Goal: Task Accomplishment & Management: Manage account settings

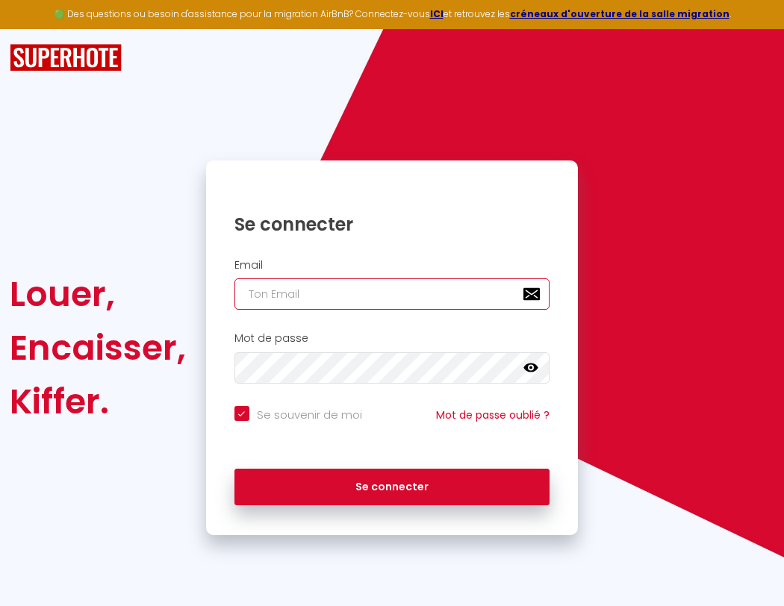
type input "s"
checkbox input "true"
type input "su"
checkbox input "true"
type input "sup"
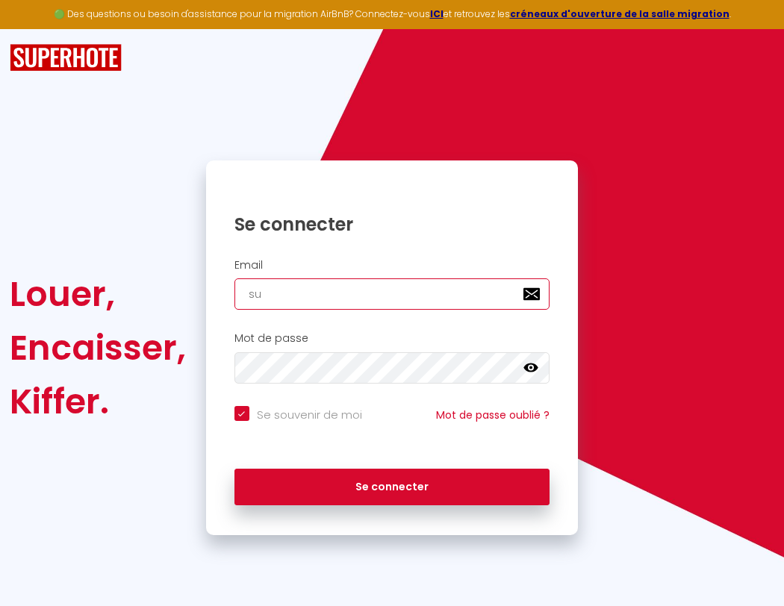
checkbox input "true"
type input "supe"
checkbox input "true"
type input "super"
checkbox input "true"
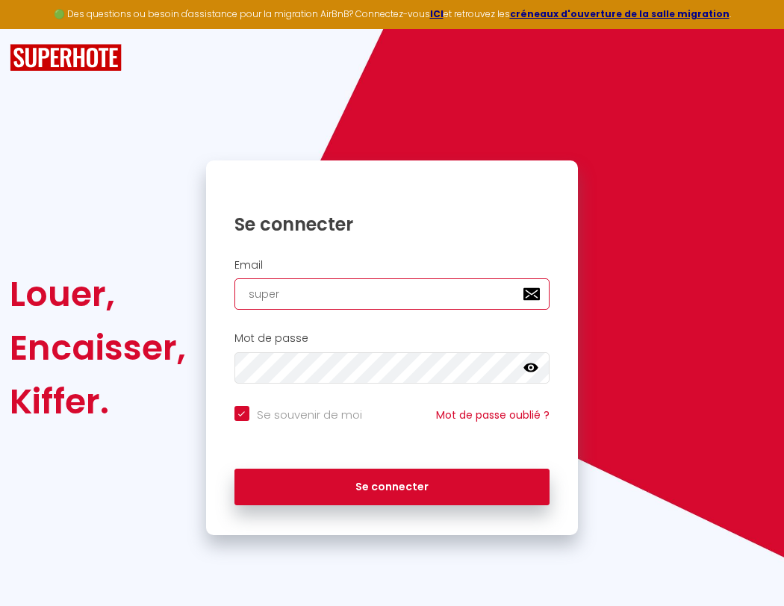
type input "superb"
checkbox input "true"
type input "superbo"
checkbox input "true"
type input "s"
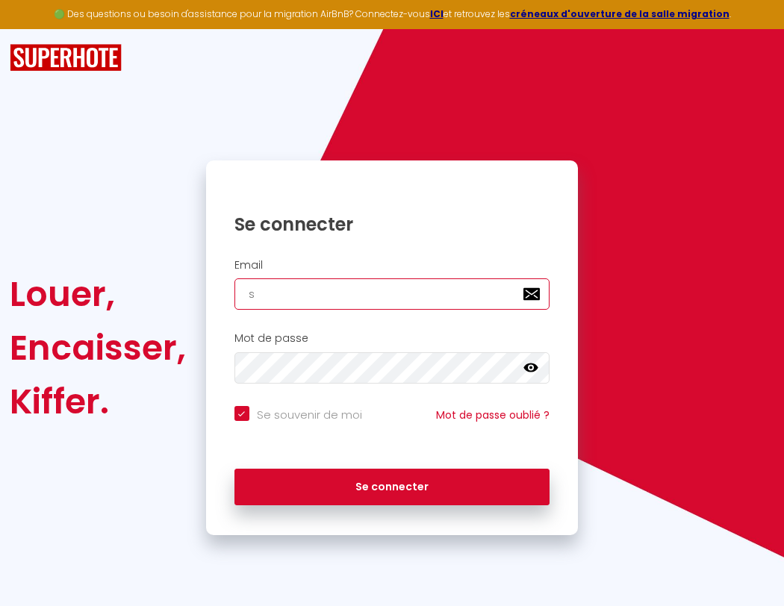
checkbox input "true"
type input "su"
checkbox input "true"
type input "sup"
checkbox input "true"
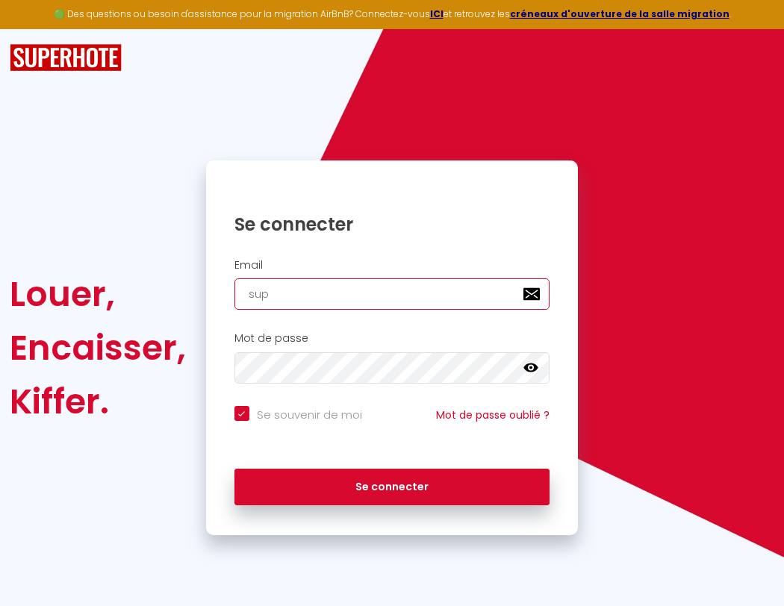
type input "supe"
checkbox input "true"
type input "superbordea"
checkbox input "true"
type input "super"
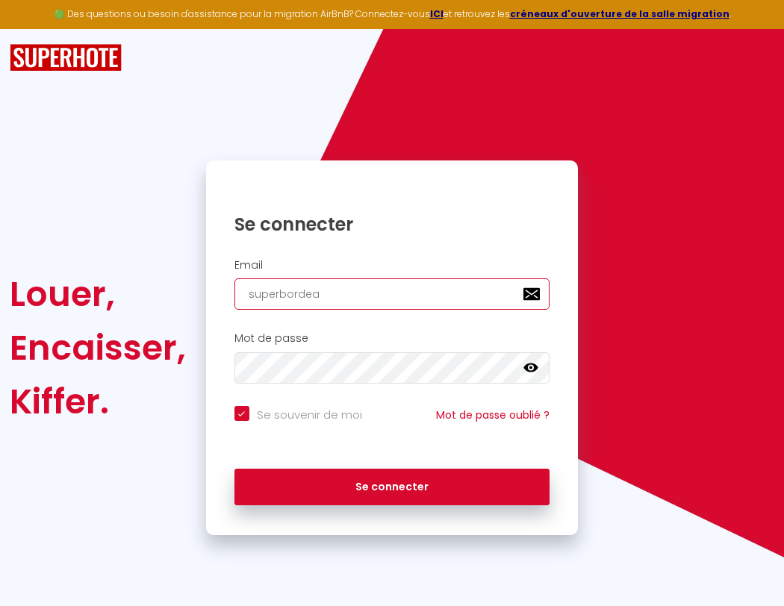
checkbox input "true"
type input "superbordeau"
checkbox input "true"
type input "superb"
checkbox input "true"
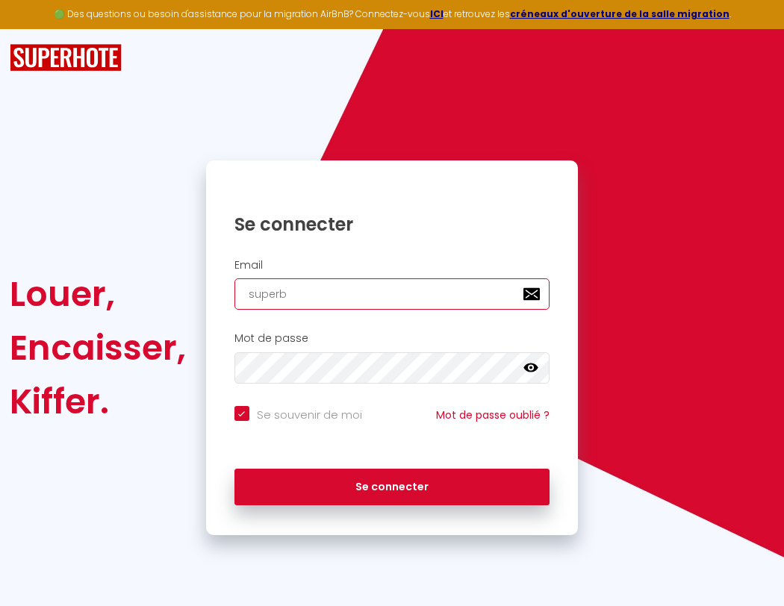
type input "superbordeaux"
checkbox input "true"
type input "s"
checkbox input "true"
type input "superbordeaux@"
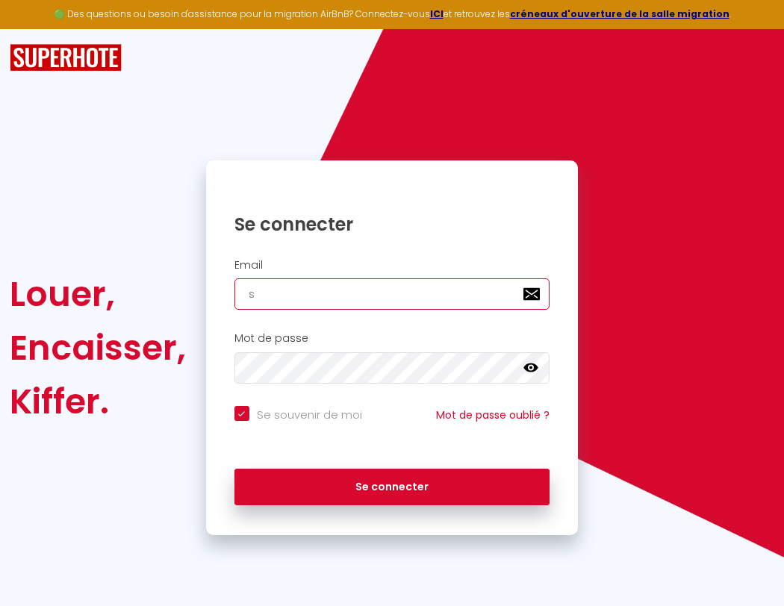
checkbox input "true"
type input "superbor"
checkbox input "true"
type input "superbordeaux@g"
checkbox input "true"
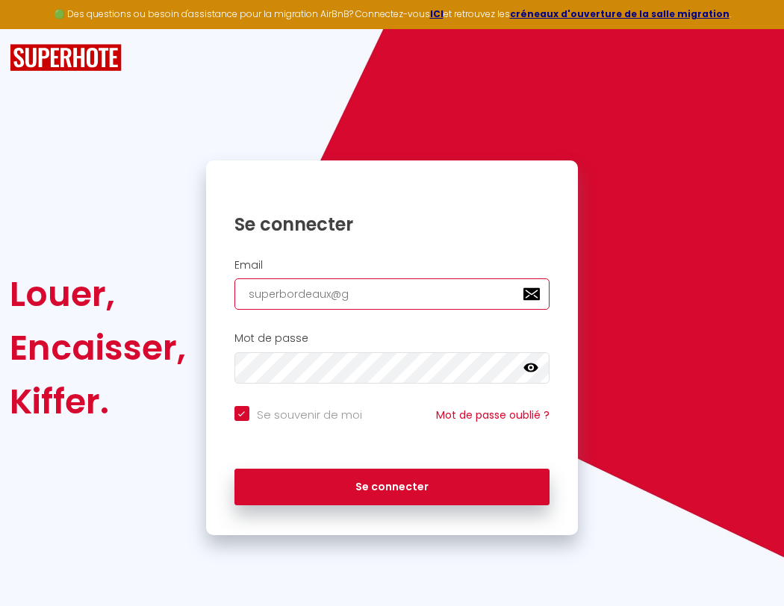
type input "superbord"
checkbox input "true"
type input "superbordeaux@gm"
checkbox input "true"
type input "superborde"
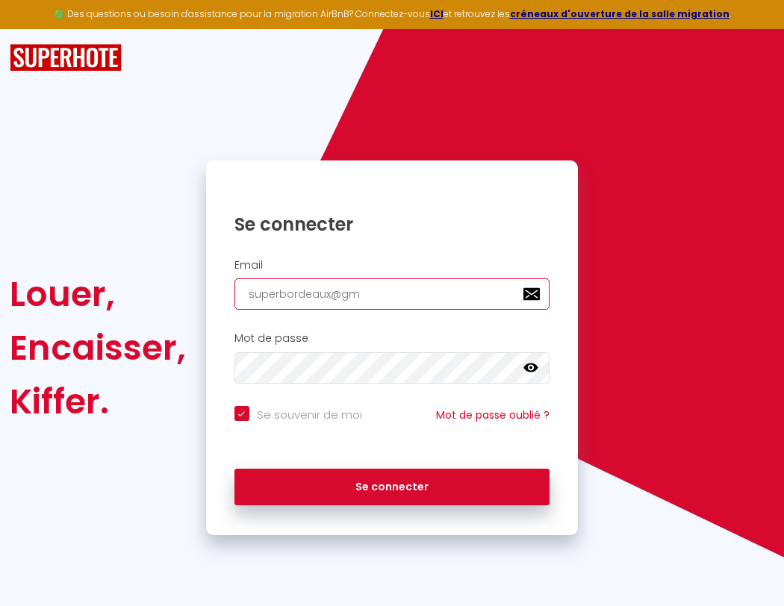
checkbox input "true"
type input "superbordeaux@gma"
checkbox input "true"
type input "superbordea"
checkbox input "true"
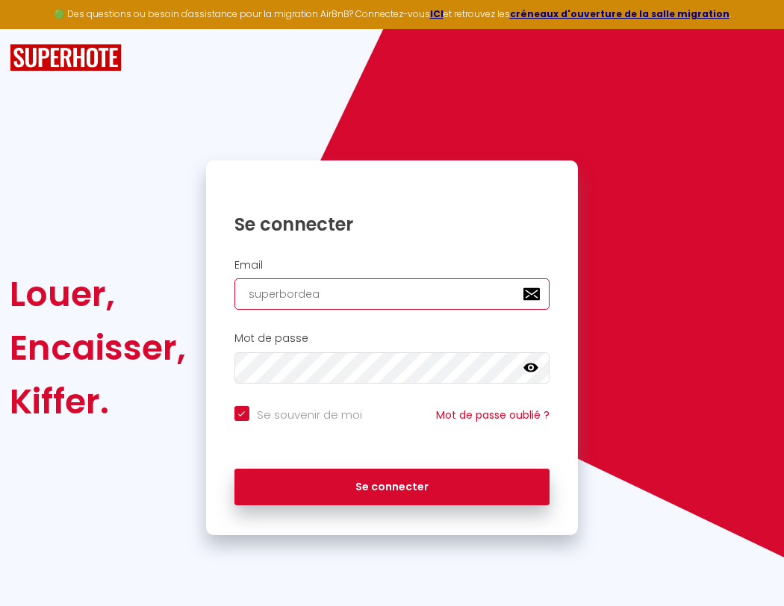
type input "superbordeaux@gmai"
checkbox input "true"
type input "superbordeau"
checkbox input "true"
type input "[EMAIL_ADDRESS]"
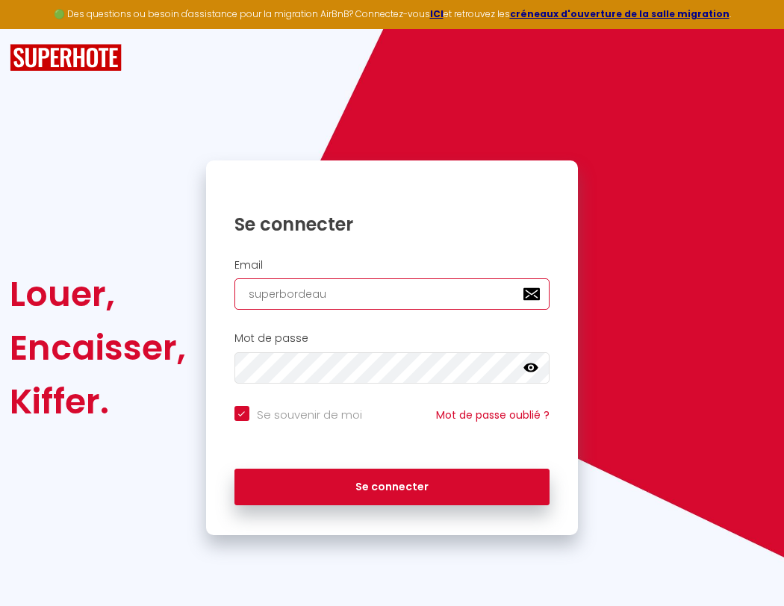
checkbox input "true"
type input "superbordeaux"
checkbox input "true"
type input "[EMAIL_ADDRESS]."
checkbox input "true"
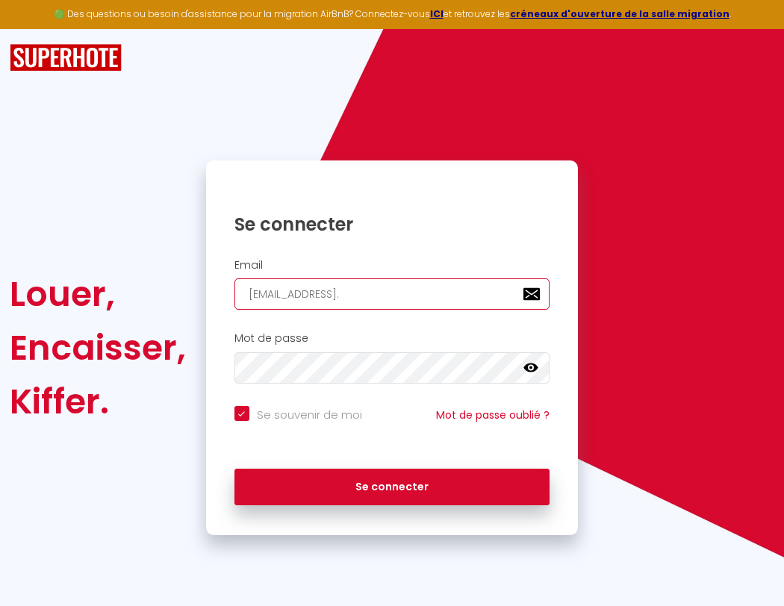
type input "superbordeaux@"
checkbox input "true"
type input "superbordeaux@gmail.c"
checkbox input "true"
type input "superbordeaux@g"
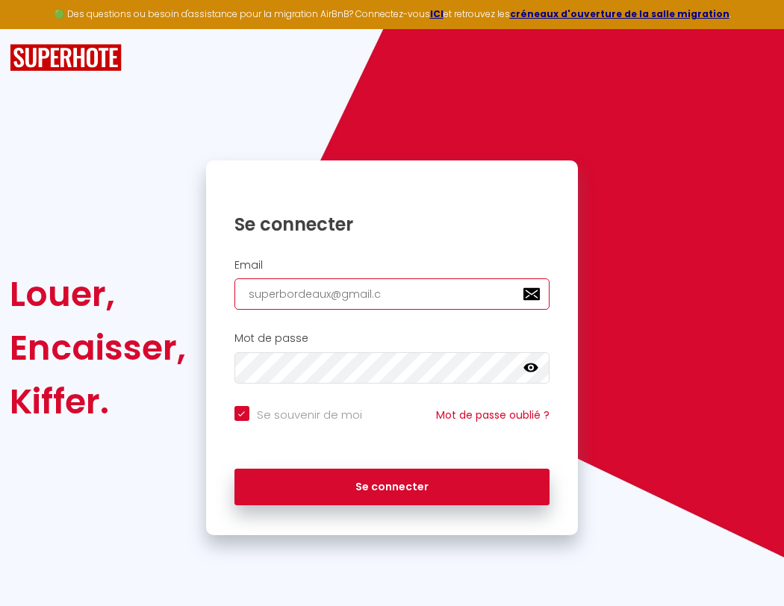
checkbox input "true"
type input "[EMAIL_ADDRESS][DOMAIN_NAME]"
checkbox input "true"
type input "superbordeaux@gm"
checkbox input "true"
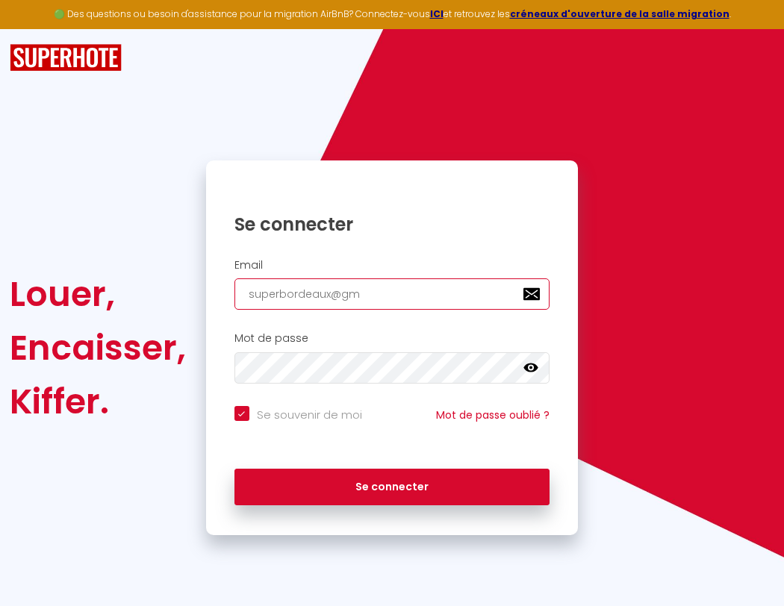
type input "[EMAIL_ADDRESS][DOMAIN_NAME]"
checkbox input "true"
type input "superbordeaux@gma"
checkbox input "true"
